Goal: Information Seeking & Learning: Understand process/instructions

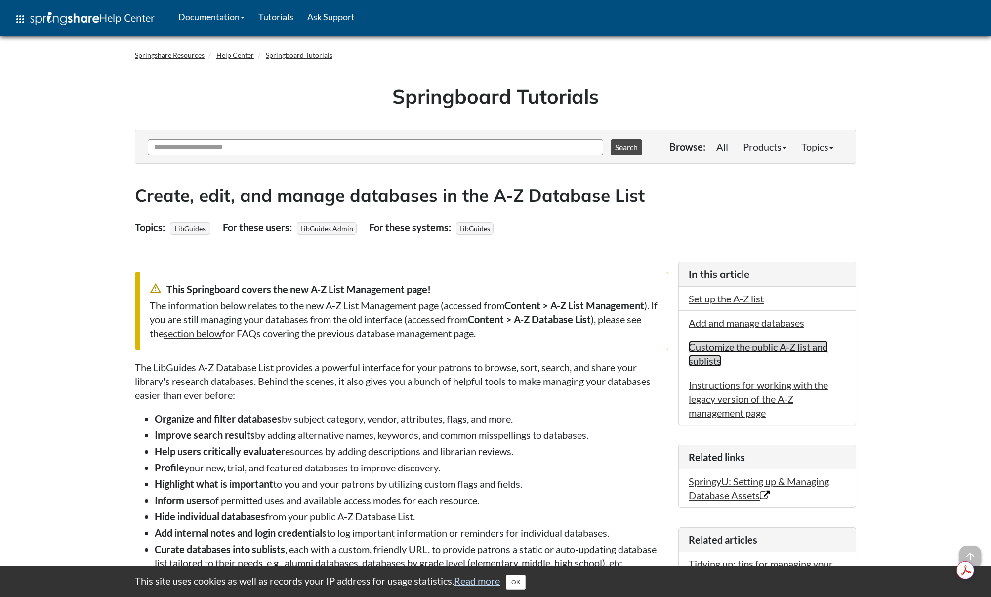
click at [753, 349] on link "Customize the public A-Z list and sublists" at bounding box center [758, 354] width 139 height 26
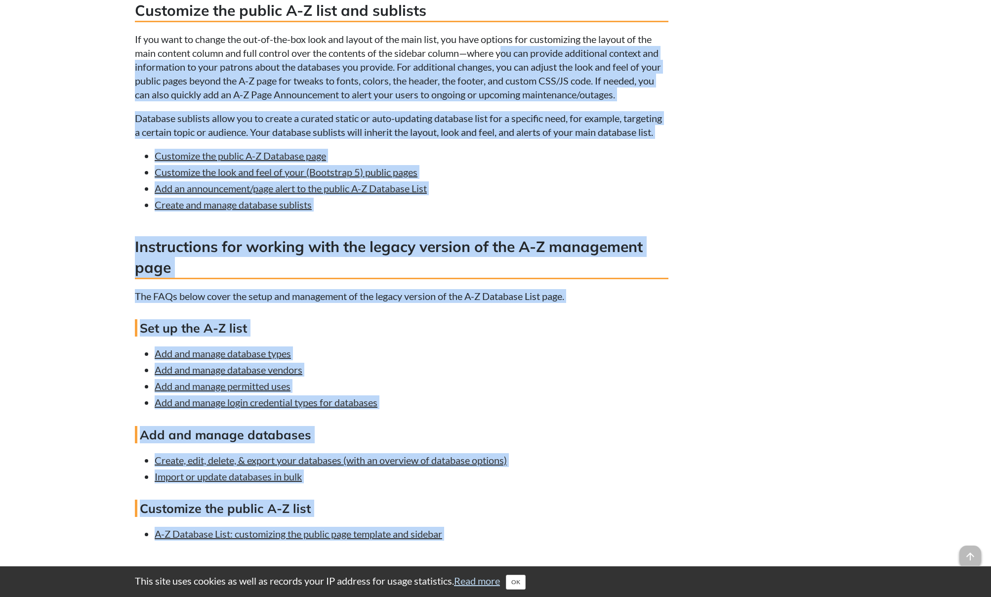
drag, startPoint x: 506, startPoint y: 60, endPoint x: 675, endPoint y: 61, distance: 169.0
click at [595, 96] on p "If you want to change the out-of-the-box look and layout of the main list, you …" at bounding box center [402, 66] width 534 height 69
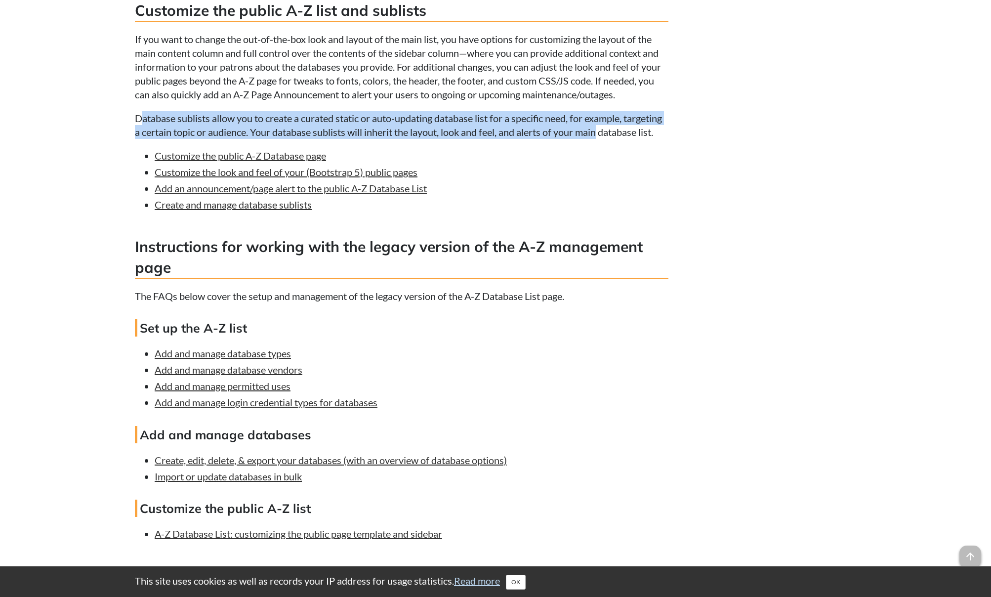
drag, startPoint x: 144, startPoint y: 113, endPoint x: 643, endPoint y: 132, distance: 499.0
click at [643, 132] on p "Database sublists allow you to create a curated static or auto-updating databas…" at bounding box center [402, 125] width 534 height 28
click at [576, 128] on p "Database sublists allow you to create a curated static or auto-updating databas…" at bounding box center [402, 125] width 534 height 28
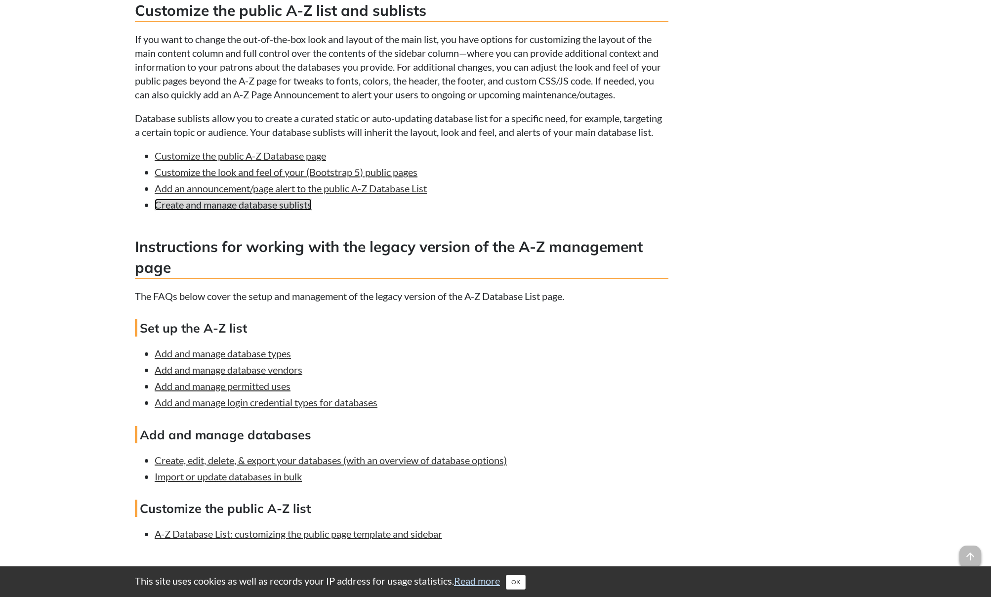
click at [194, 211] on link "Create and manage database sublists" at bounding box center [233, 205] width 157 height 12
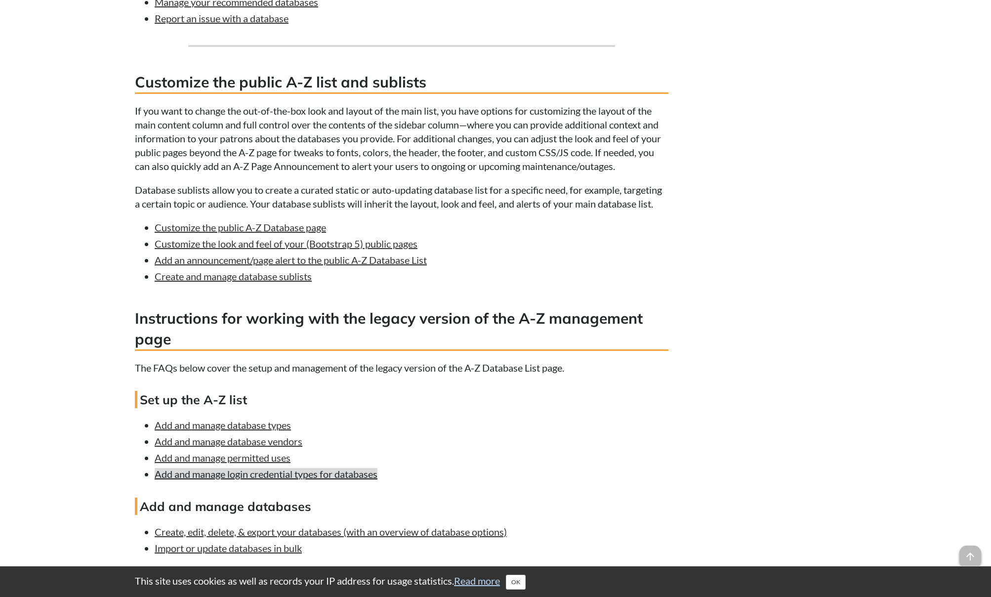
scroll to position [2345, 0]
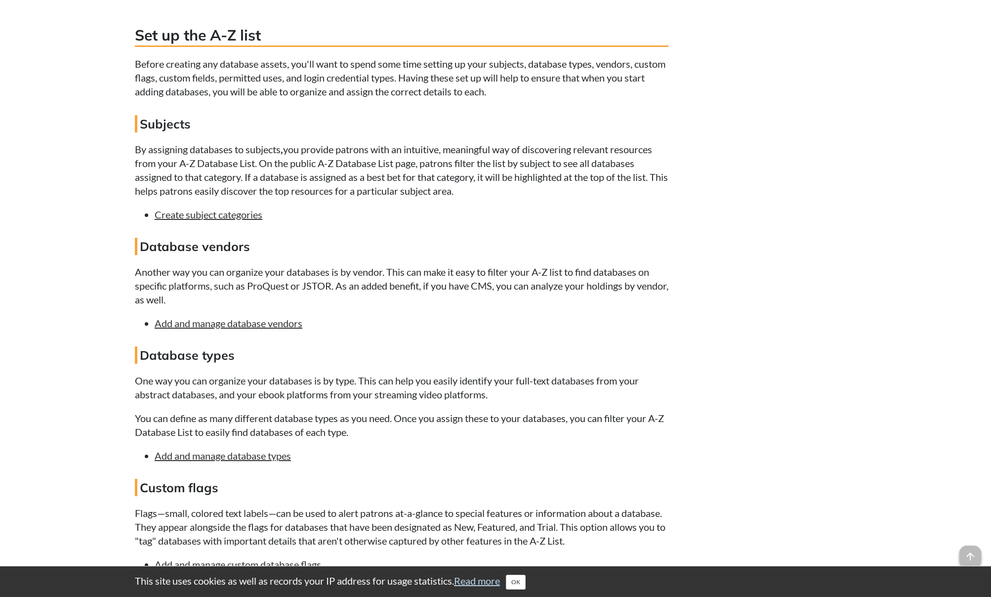
scroll to position [1096, 0]
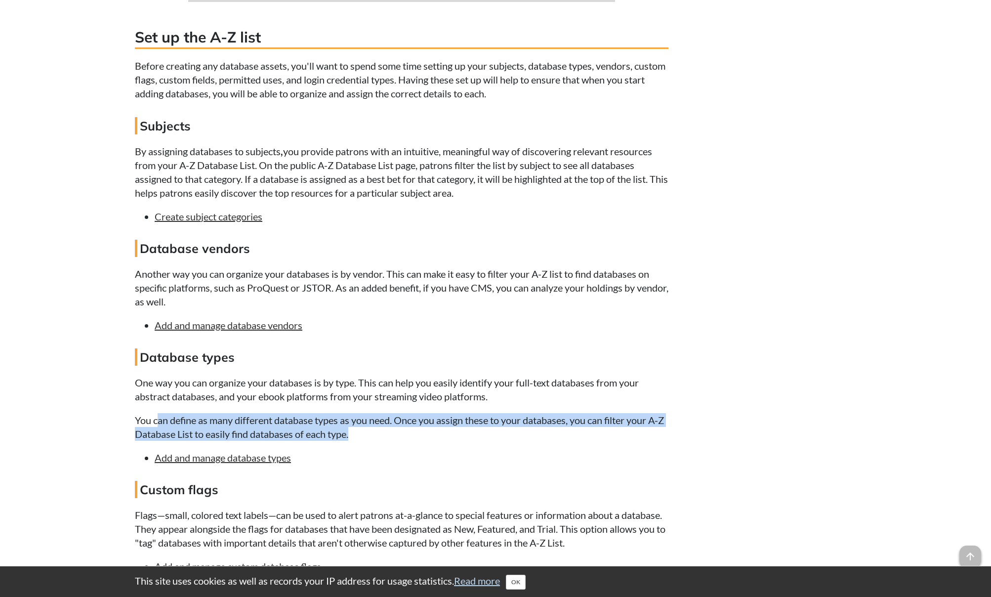
drag, startPoint x: 159, startPoint y: 419, endPoint x: 657, endPoint y: 428, distance: 498.2
click at [657, 428] on p "You can define as many different database types as you need. Once you assign th…" at bounding box center [402, 427] width 534 height 28
click at [319, 429] on p "You can define as many different database types as you need. Once you assign th…" at bounding box center [402, 427] width 534 height 28
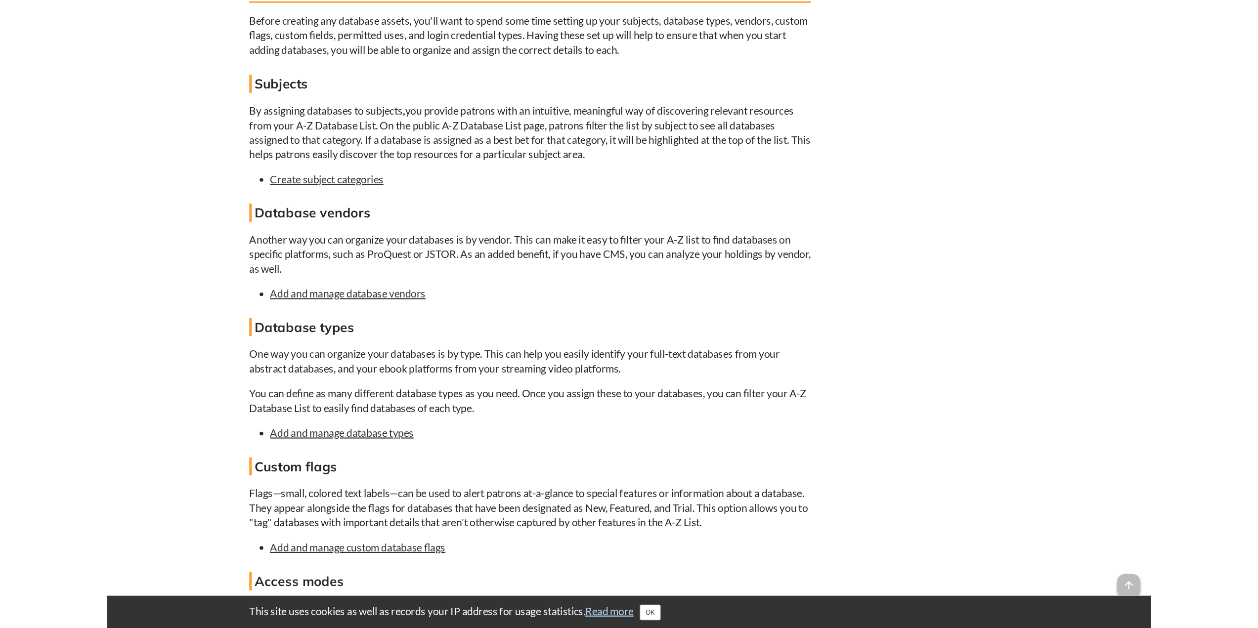
scroll to position [1146, 0]
